Goal: Check status: Check status

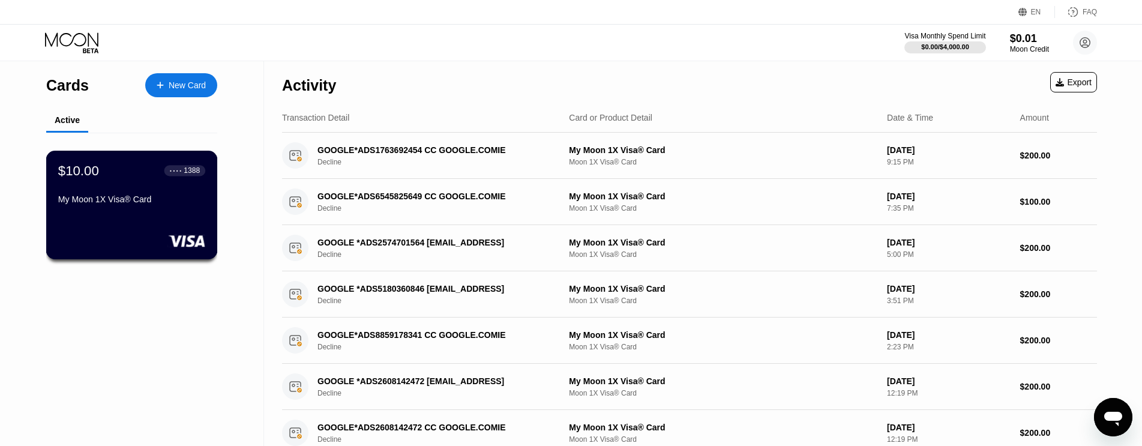
click at [171, 192] on div "$10.00 ● ● ● ● 1388 My Moon 1X Visa® Card" at bounding box center [131, 186] width 147 height 46
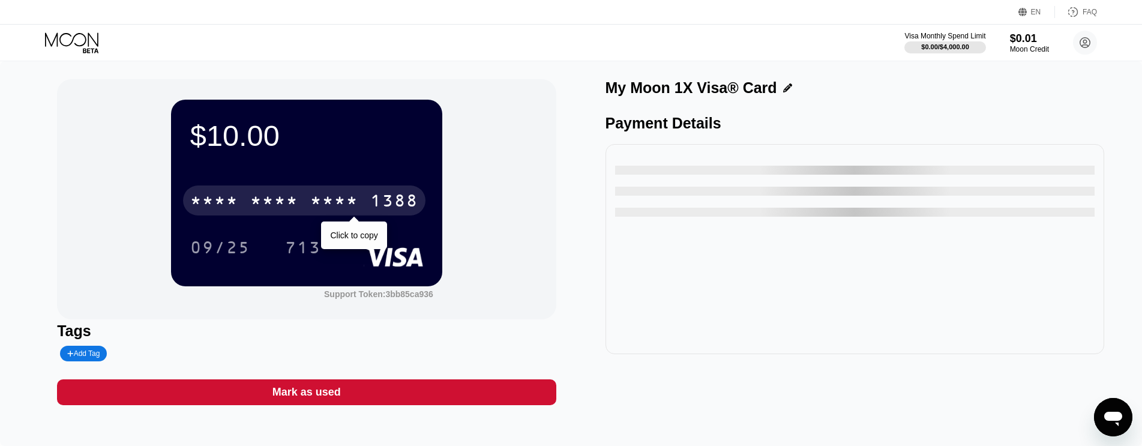
click at [312, 198] on div "* * * *" at bounding box center [334, 202] width 48 height 19
